Goal: Task Accomplishment & Management: Manage account settings

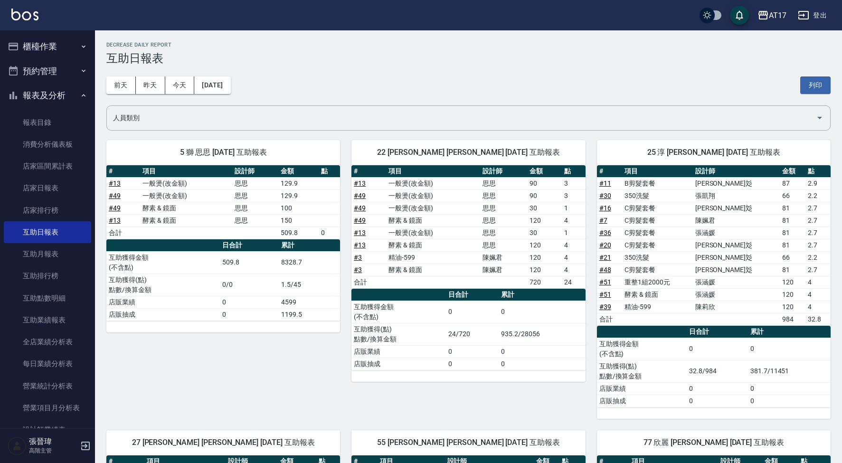
click at [68, 50] on button "櫃檯作業" at bounding box center [47, 46] width 87 height 25
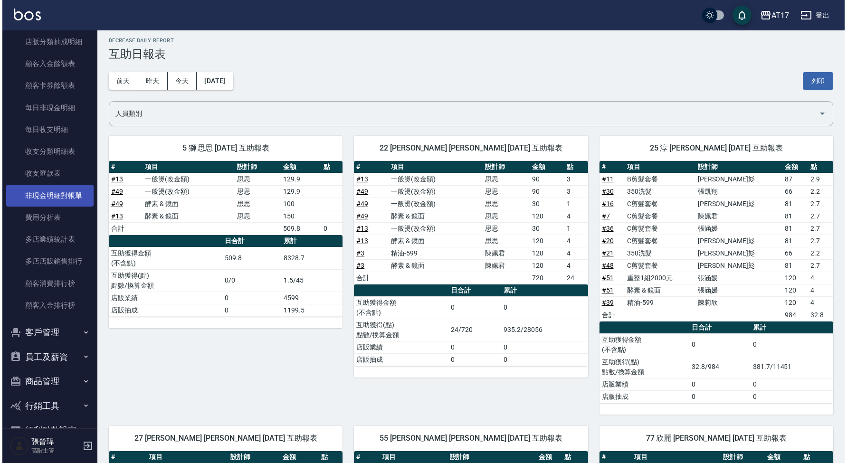
scroll to position [987, 0]
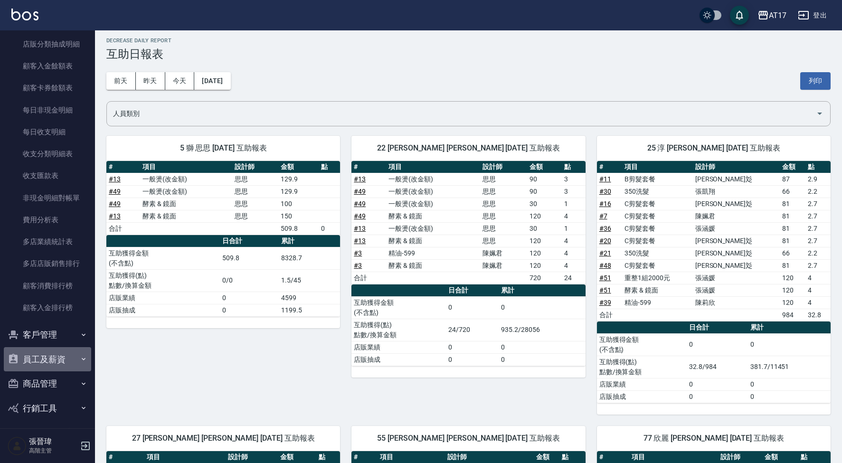
click at [80, 355] on icon "button" at bounding box center [84, 359] width 8 height 8
click at [777, 15] on div "AT17" at bounding box center [778, 16] width 18 height 12
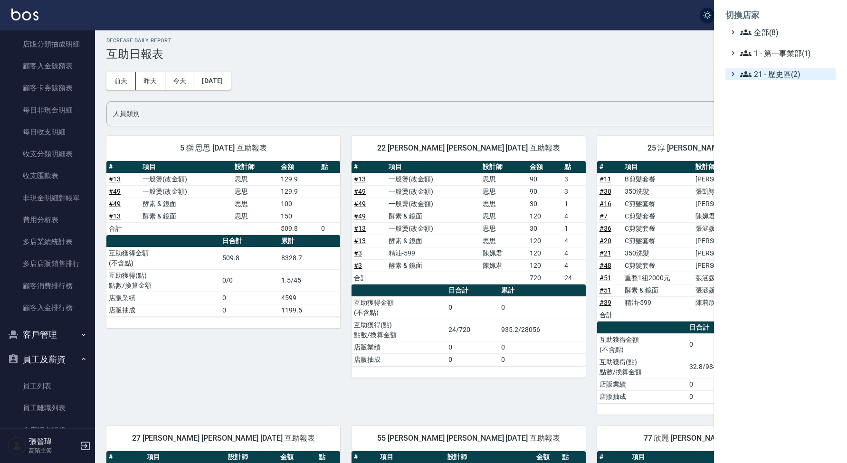
click at [783, 76] on span "21 - 歷史區(2)" at bounding box center [786, 73] width 92 height 11
click at [783, 54] on span "1 - 第一事業部(1)" at bounding box center [786, 53] width 92 height 11
click at [774, 63] on span "1.08 - 張晉瑋(6)" at bounding box center [791, 64] width 82 height 11
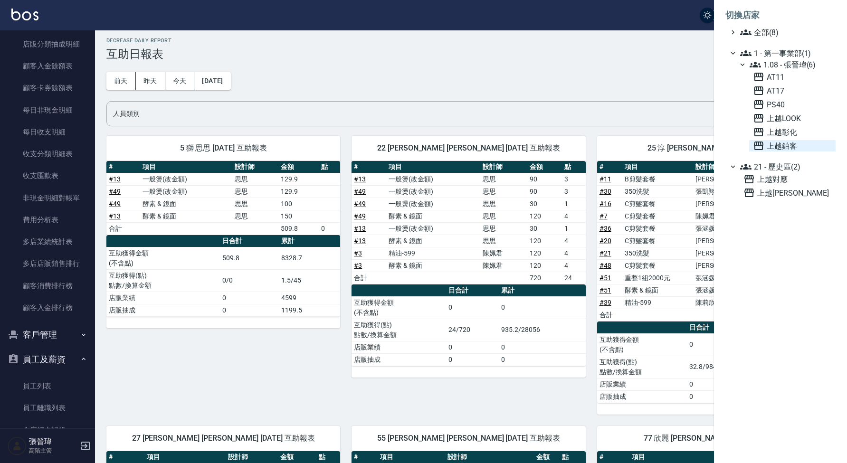
click at [779, 145] on span "上越鉑客" at bounding box center [792, 145] width 79 height 11
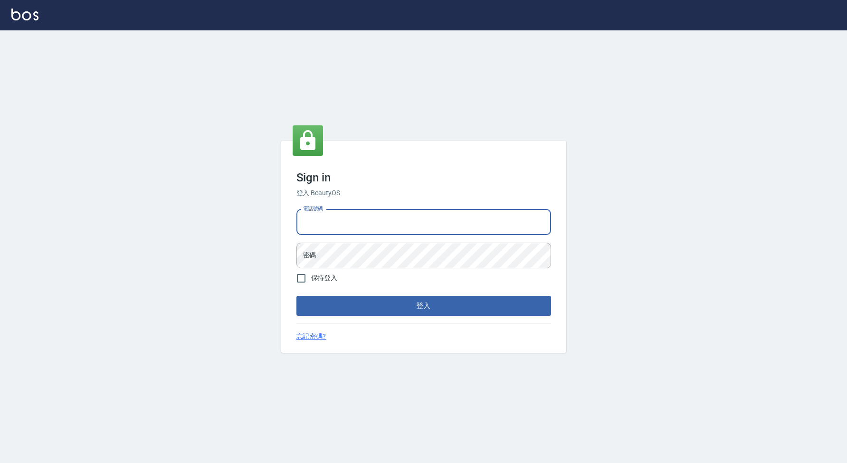
type input "0963199014"
click at [423, 306] on button "登入" at bounding box center [423, 306] width 255 height 20
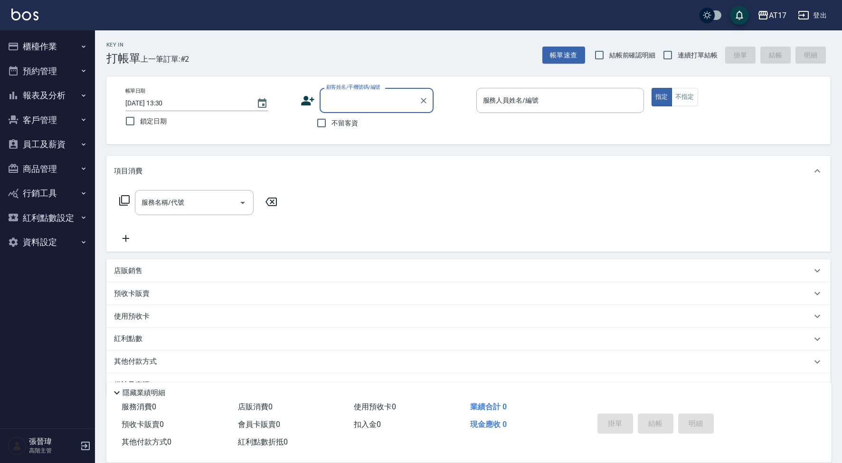
click at [76, 147] on button "員工及薪資" at bounding box center [47, 144] width 87 height 25
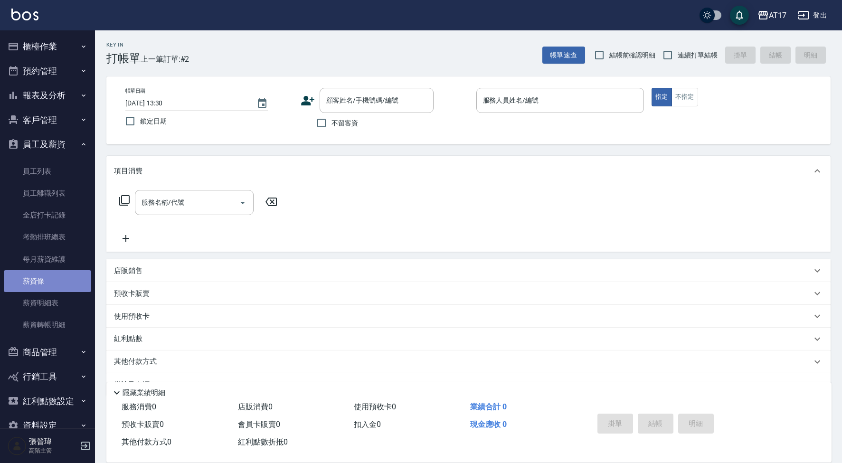
click at [54, 279] on link "薪資條" at bounding box center [47, 281] width 87 height 22
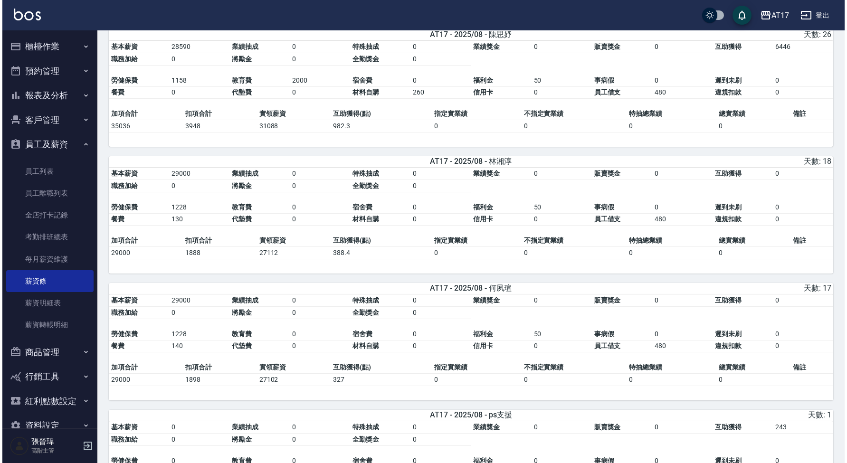
scroll to position [342, 0]
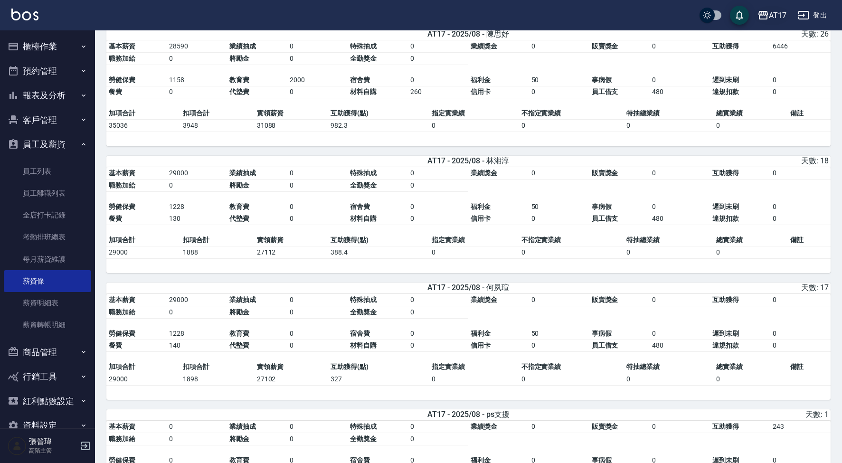
click at [783, 20] on div "AT17" at bounding box center [778, 16] width 18 height 12
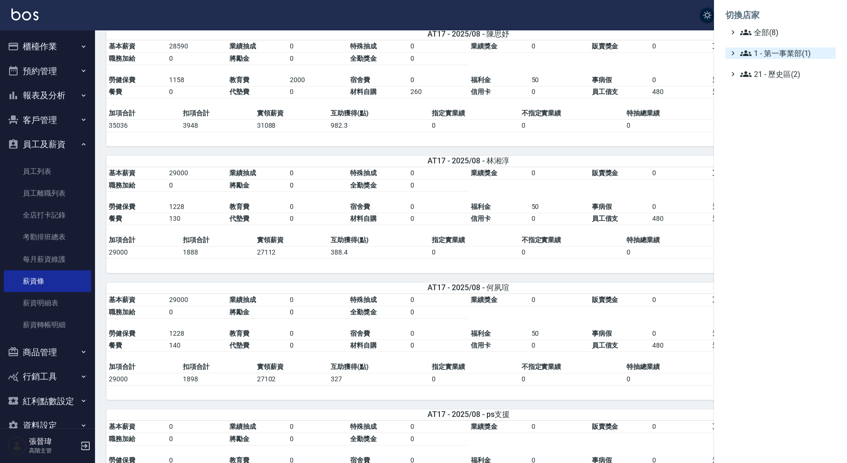
click at [788, 56] on span "1 - 第一事業部(1)" at bounding box center [786, 53] width 92 height 11
click at [797, 68] on span "1.08 - 張晉瑋(6)" at bounding box center [791, 64] width 82 height 11
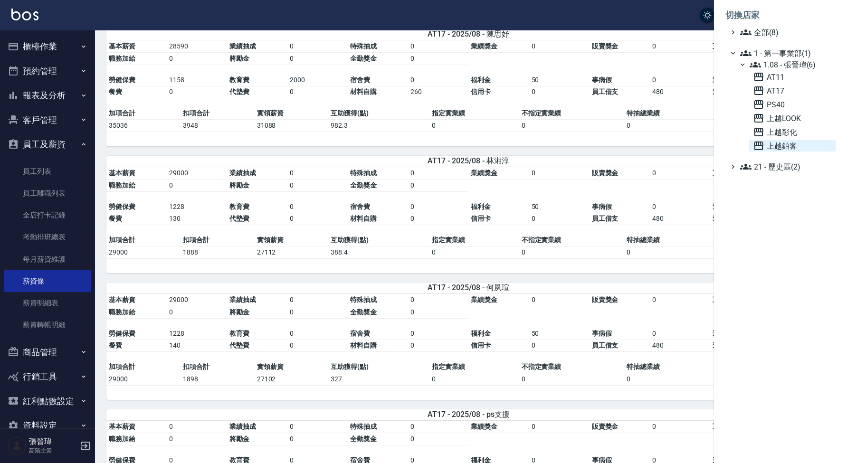
click at [786, 143] on span "上越鉑客" at bounding box center [792, 145] width 79 height 11
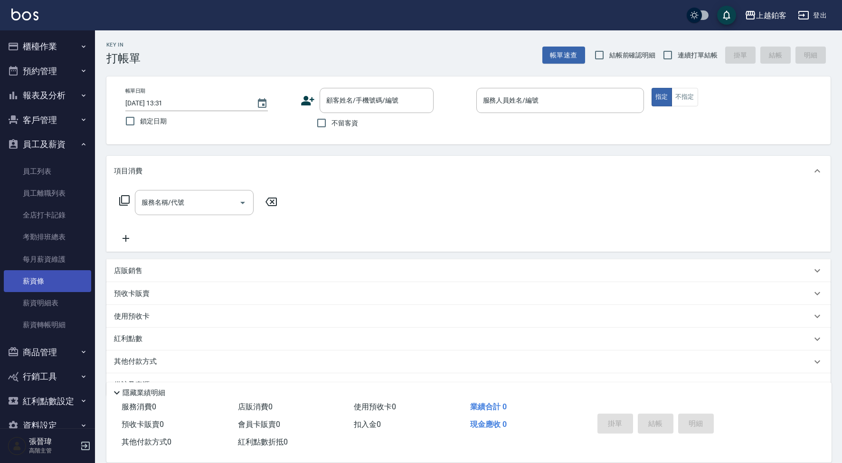
click at [51, 280] on link "薪資條" at bounding box center [47, 281] width 87 height 22
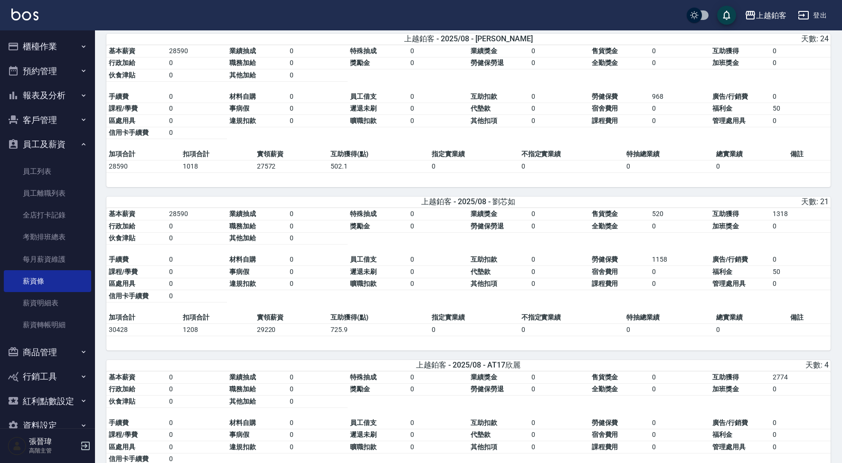
scroll to position [402, 0]
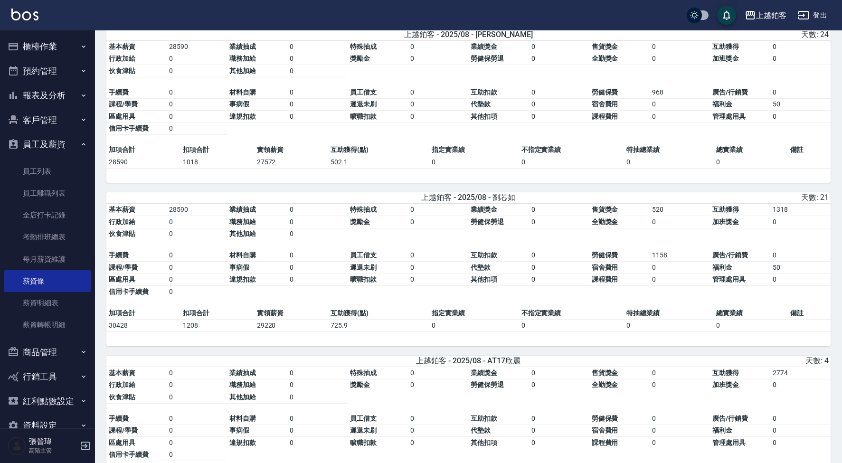
click at [782, 216] on td "1318" at bounding box center [801, 210] width 60 height 12
click at [796, 214] on td "1318" at bounding box center [801, 210] width 60 height 12
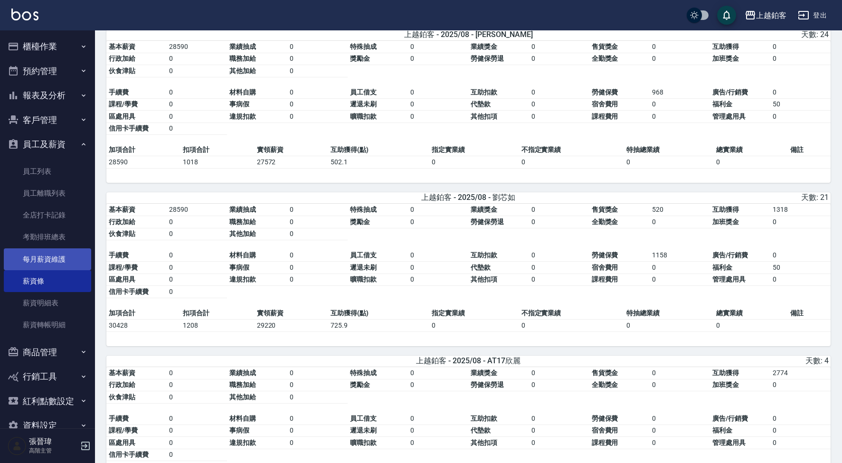
scroll to position [0, 0]
click at [48, 255] on link "每月薪資維護" at bounding box center [47, 259] width 87 height 22
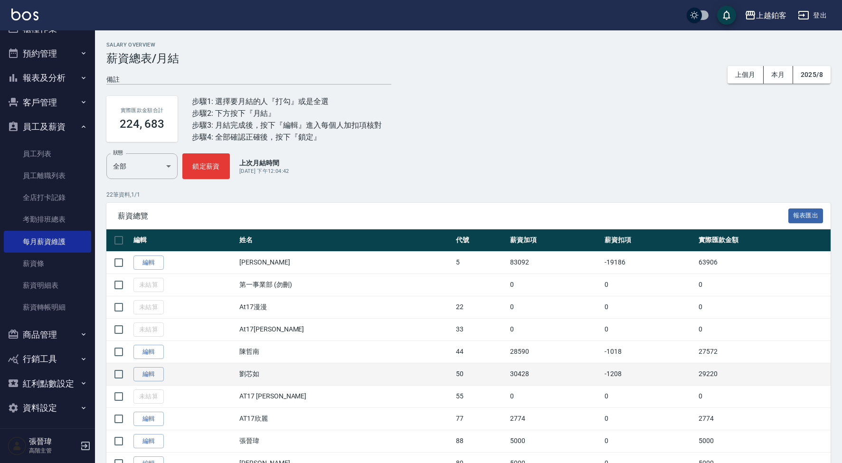
scroll to position [0, 0]
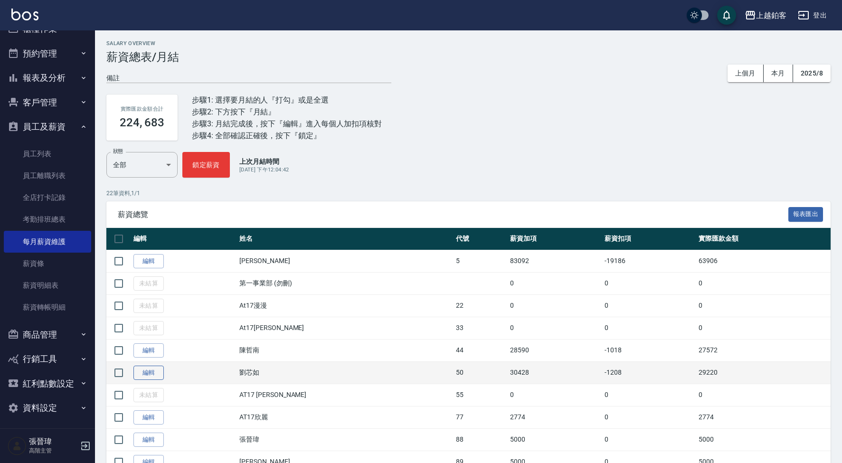
click at [148, 370] on link "編輯" at bounding box center [149, 373] width 30 height 15
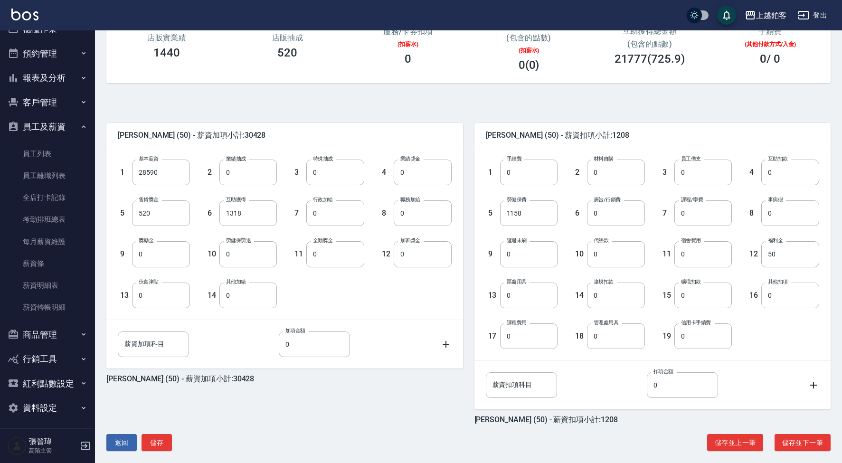
scroll to position [145, 0]
click at [249, 213] on input "1318" at bounding box center [249, 213] width 58 height 26
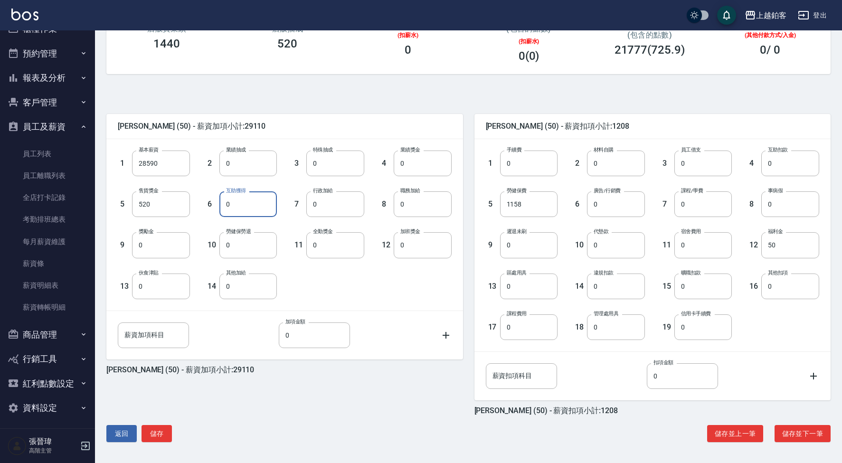
scroll to position [154, 0]
type input "0"
click at [157, 431] on button "儲存" at bounding box center [157, 434] width 30 height 18
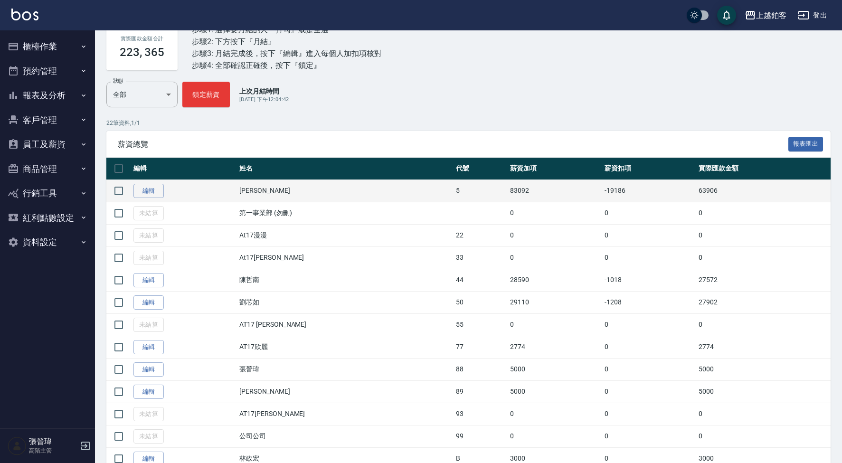
scroll to position [77, 0]
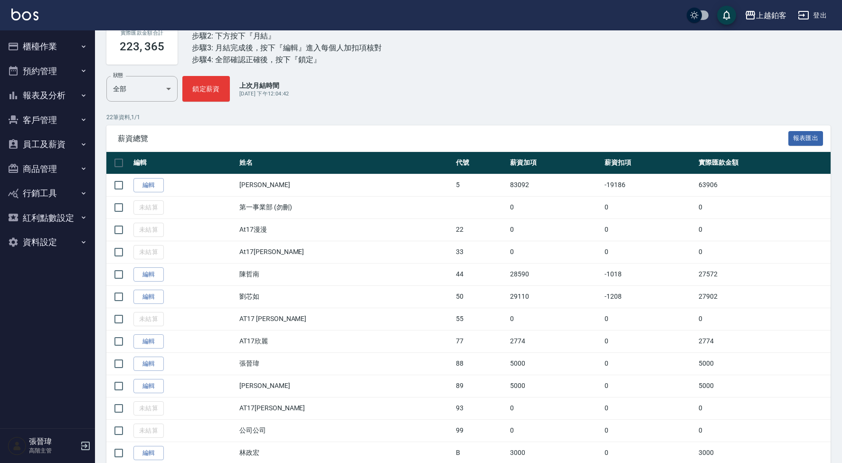
click at [49, 96] on button "報表及分析" at bounding box center [47, 95] width 87 height 25
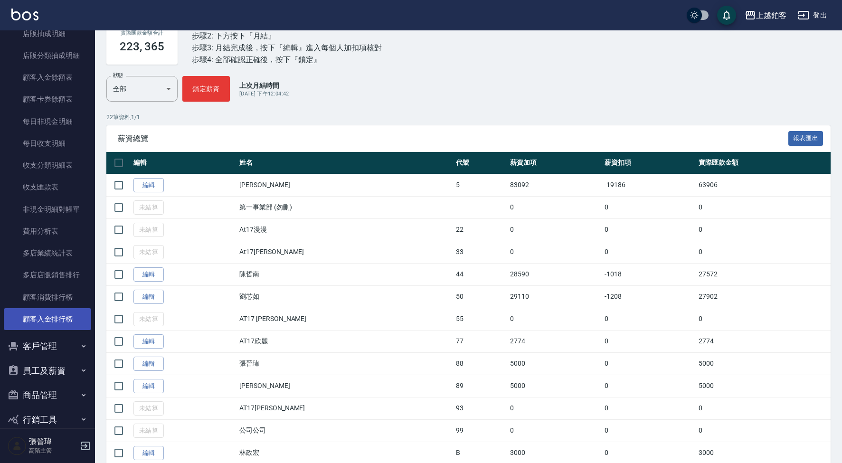
scroll to position [705, 0]
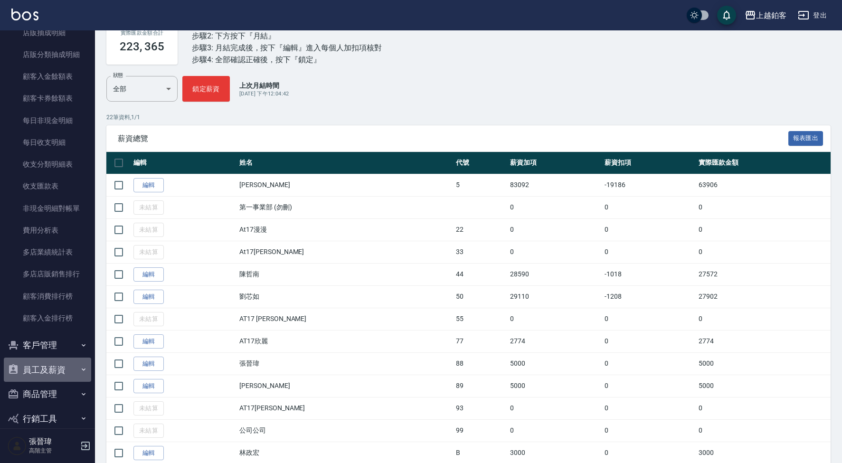
click at [80, 366] on icon "button" at bounding box center [84, 370] width 8 height 8
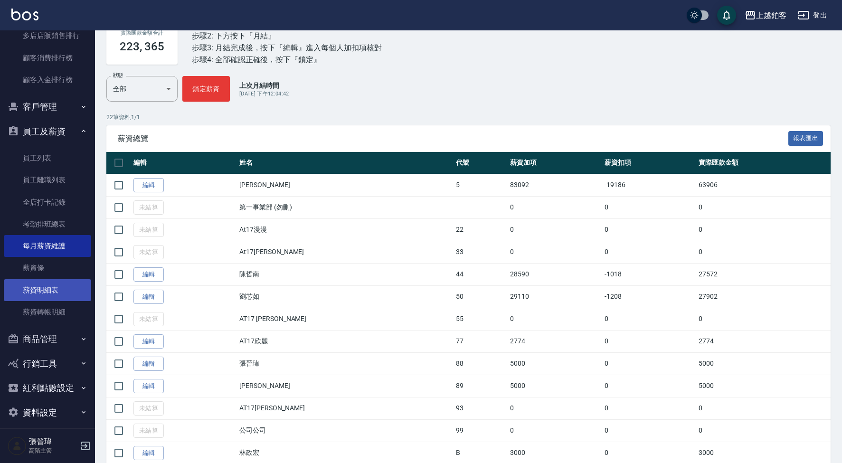
scroll to position [943, 0]
click at [32, 262] on link "薪資條" at bounding box center [47, 269] width 87 height 22
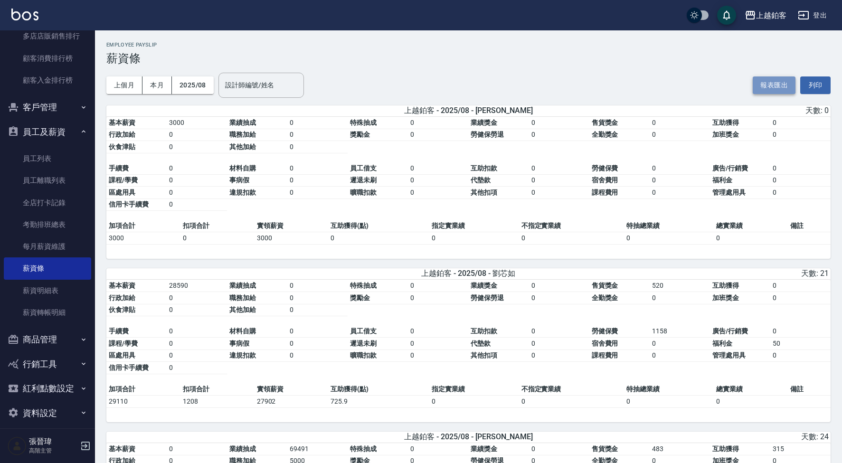
click at [787, 85] on button "報表匯出" at bounding box center [774, 85] width 43 height 18
click at [12, 214] on link "考勤排班總表" at bounding box center [47, 225] width 87 height 22
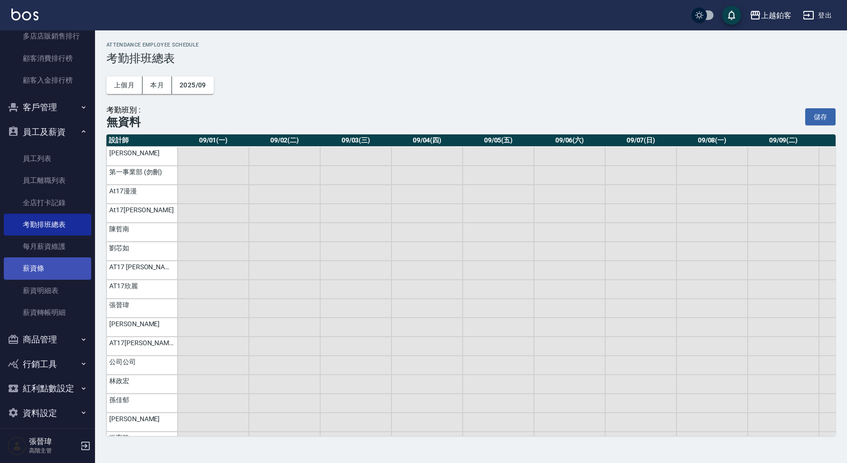
click at [38, 266] on link "薪資條" at bounding box center [47, 269] width 87 height 22
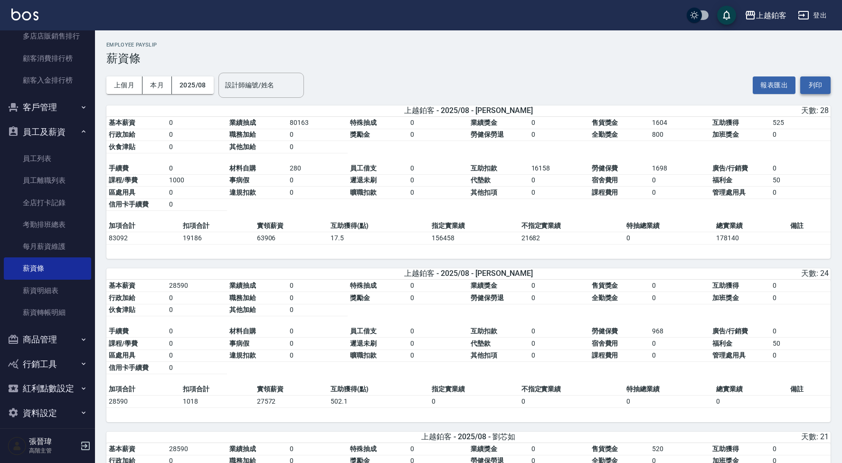
click at [823, 87] on button "列印" at bounding box center [816, 85] width 30 height 18
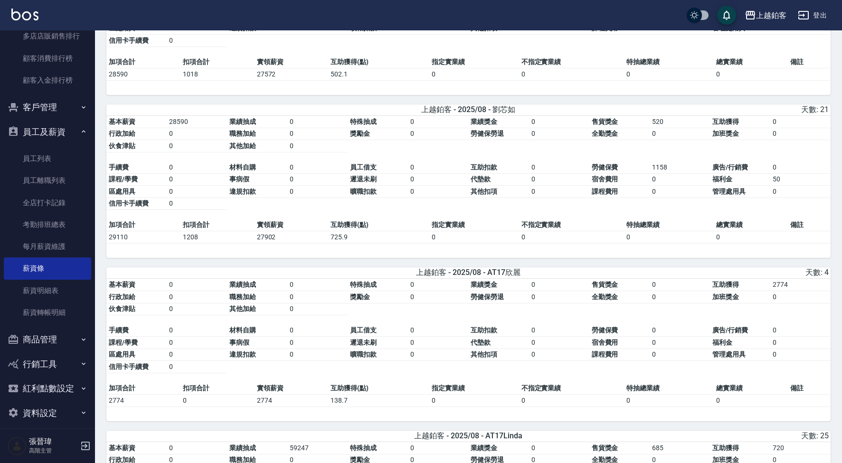
scroll to position [329, 0]
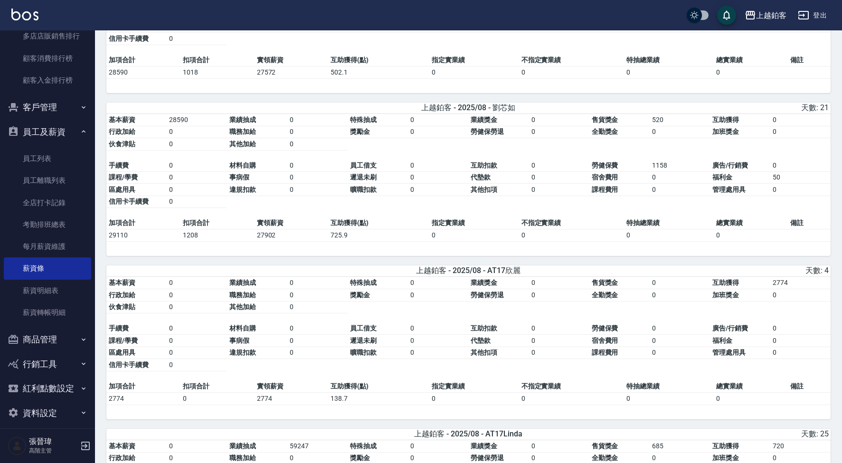
click at [37, 23] on div "上越鉑客 登出" at bounding box center [421, 15] width 842 height 30
click at [23, 21] on link at bounding box center [24, 16] width 27 height 14
